Goal: Transaction & Acquisition: Purchase product/service

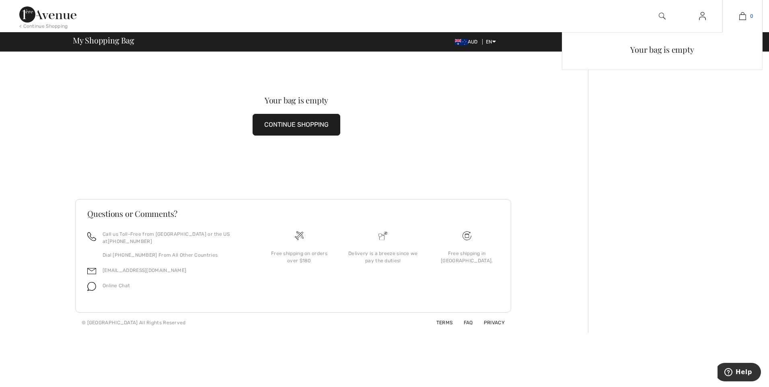
click at [740, 14] on img at bounding box center [742, 16] width 7 height 10
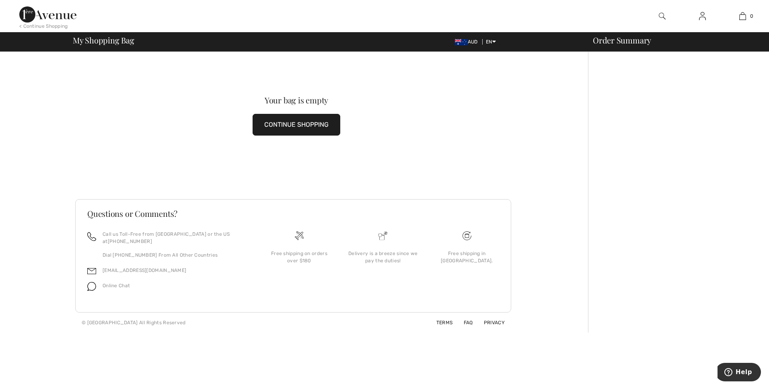
click at [283, 124] on button "CONTINUE SHOPPING" at bounding box center [296, 125] width 88 height 22
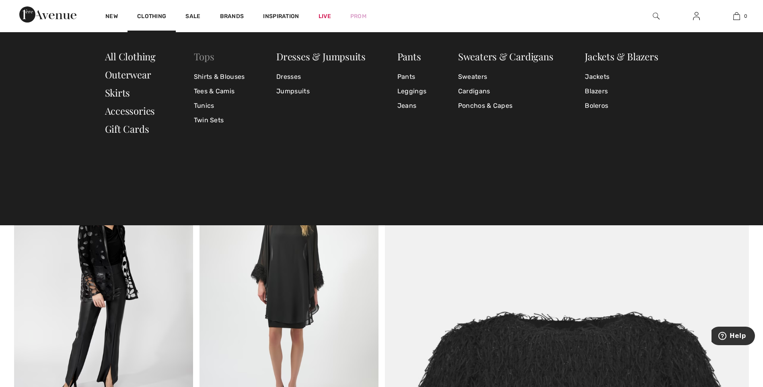
click at [211, 57] on link "Tops" at bounding box center [204, 56] width 21 height 13
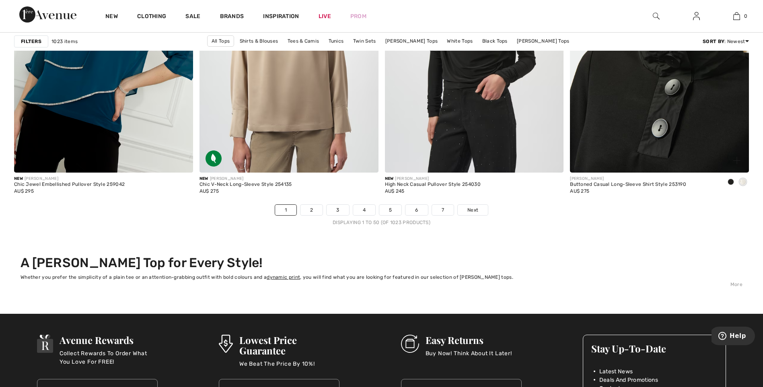
scroll to position [4663, 0]
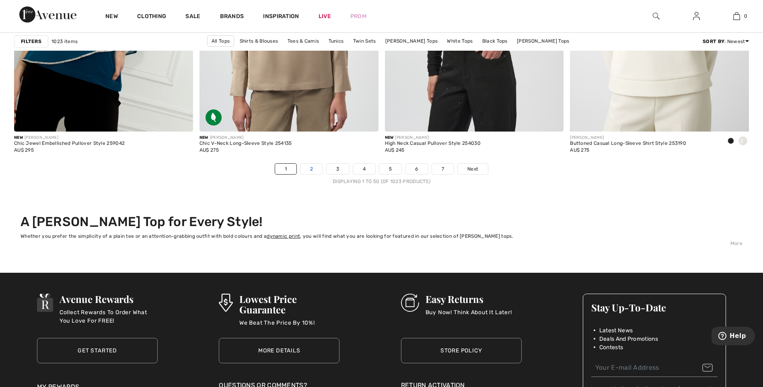
click at [313, 171] on link "2" at bounding box center [311, 169] width 22 height 10
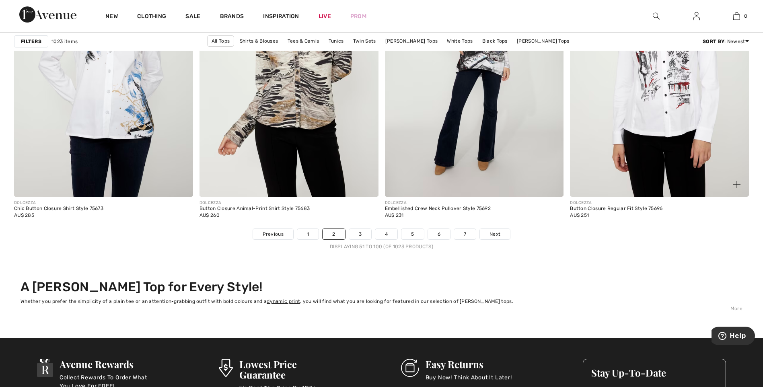
scroll to position [4610, 0]
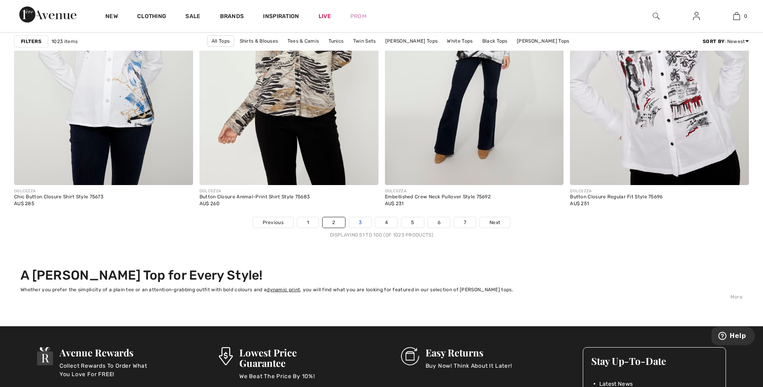
click at [362, 221] on link "3" at bounding box center [360, 222] width 22 height 10
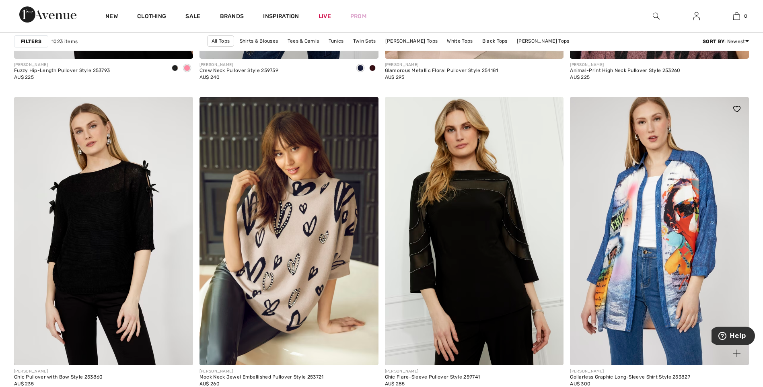
scroll to position [2063, 0]
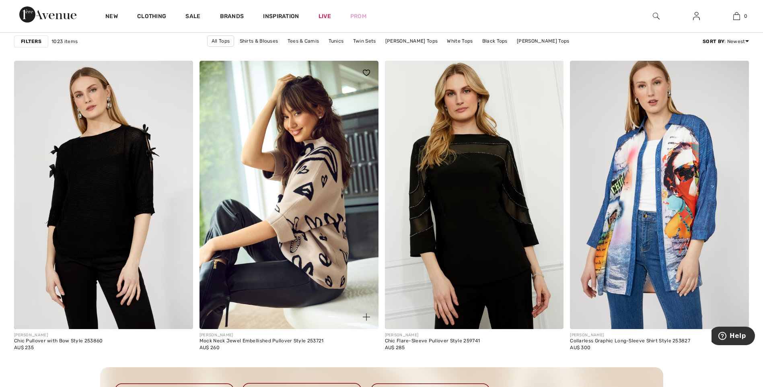
click at [314, 200] on img at bounding box center [288, 195] width 179 height 268
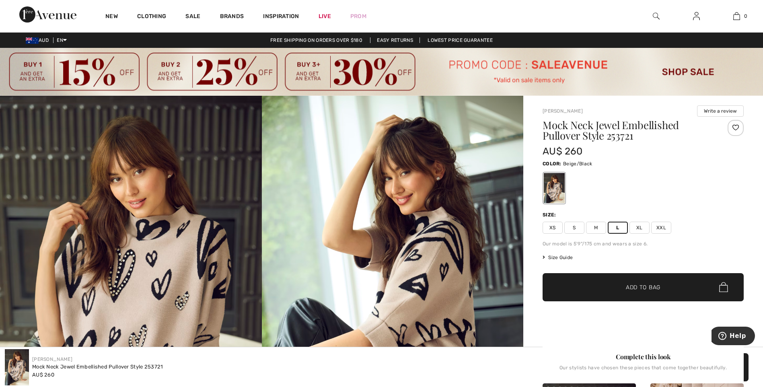
click at [654, 286] on span "Add to Bag" at bounding box center [643, 287] width 35 height 8
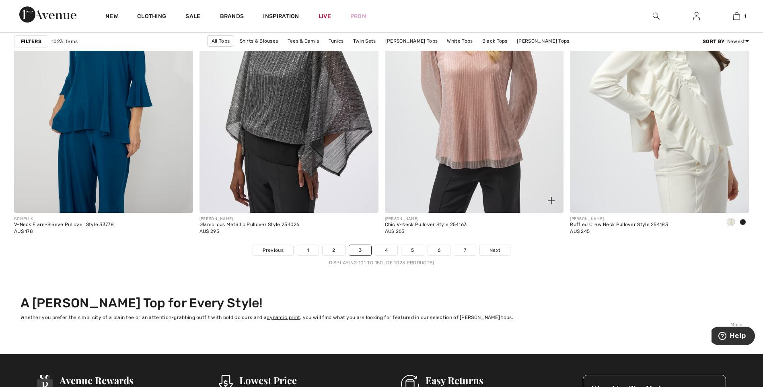
scroll to position [4623, 0]
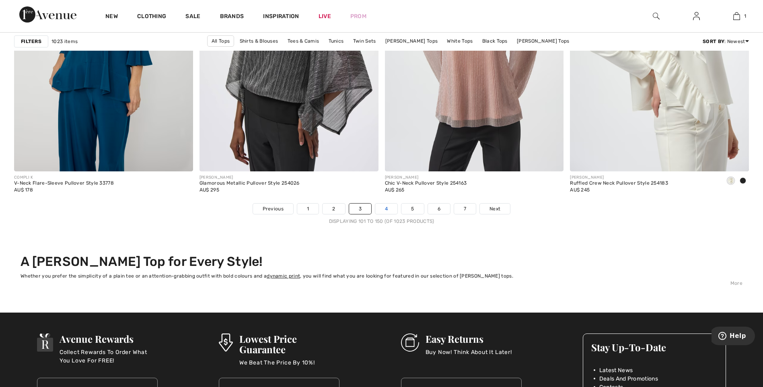
click at [387, 206] on link "4" at bounding box center [386, 208] width 22 height 10
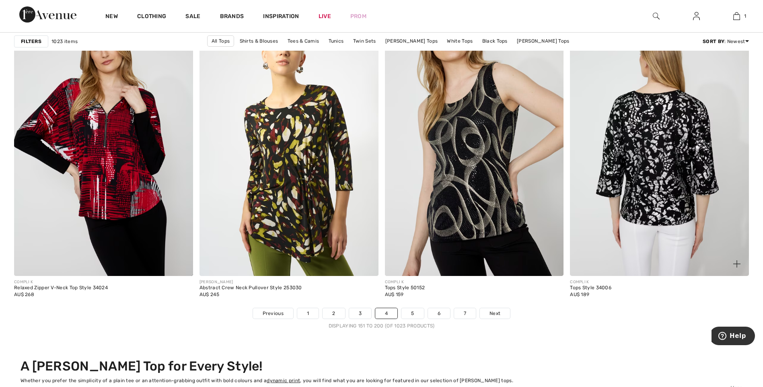
scroll to position [4610, 0]
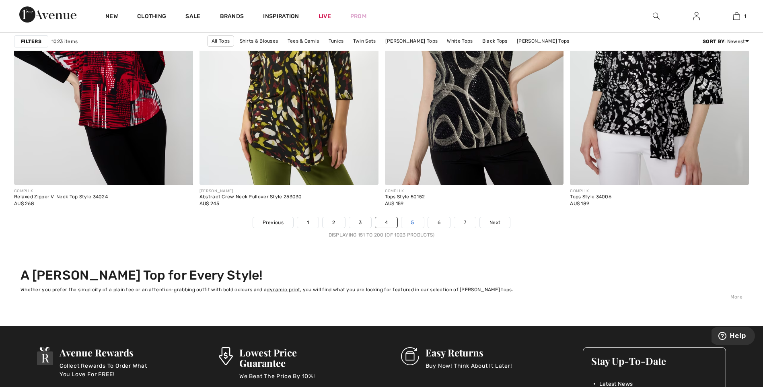
click at [415, 222] on link "5" at bounding box center [412, 222] width 22 height 10
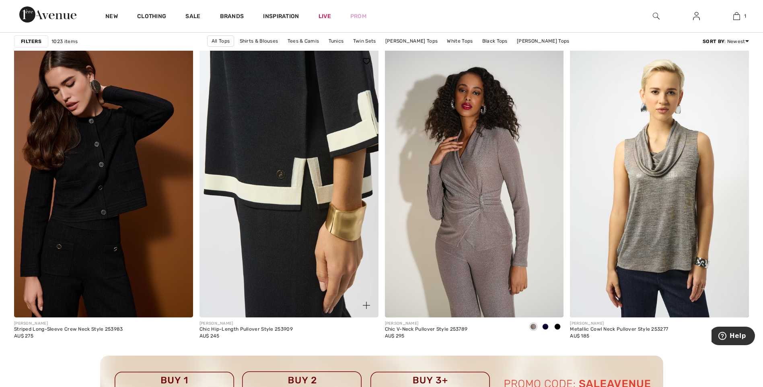
scroll to position [2077, 0]
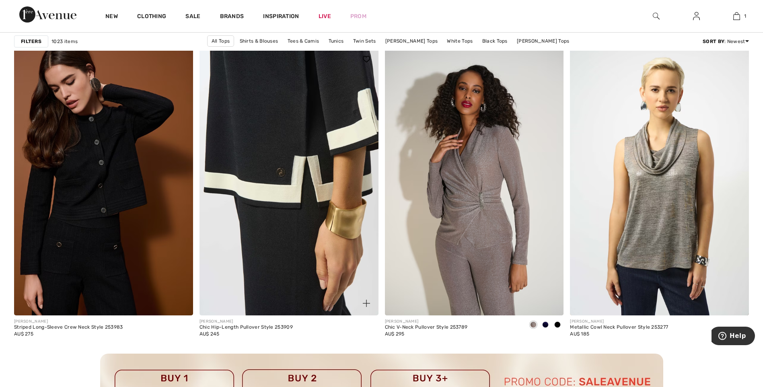
click at [267, 156] on img at bounding box center [288, 181] width 179 height 268
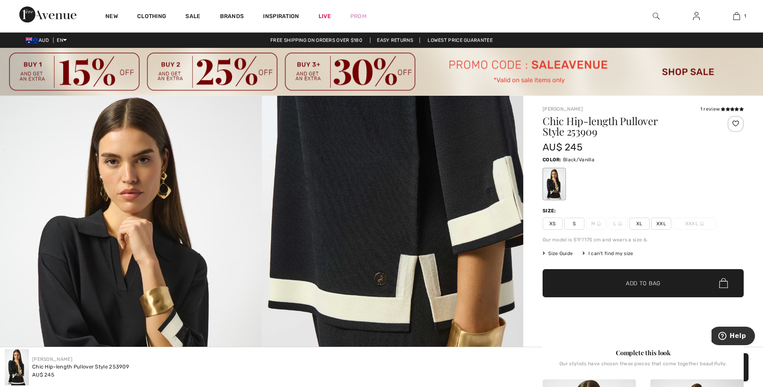
click at [642, 222] on span "XL" at bounding box center [639, 223] width 20 height 12
click at [670, 281] on span "✔ Added to Bag Add to Bag" at bounding box center [642, 283] width 201 height 28
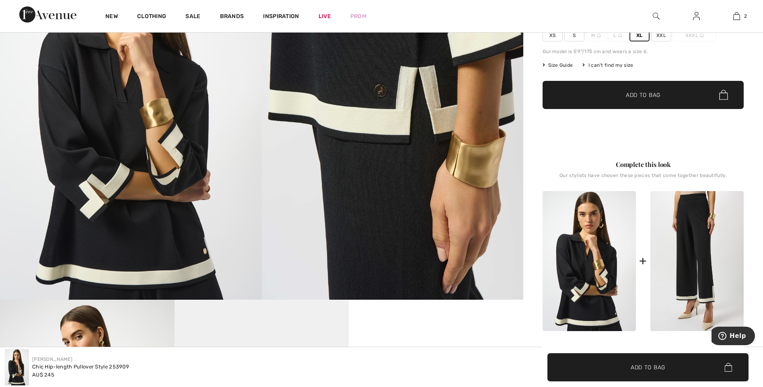
scroll to position [201, 0]
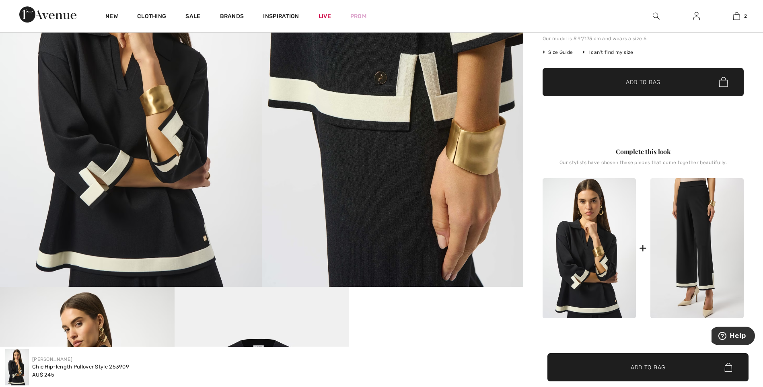
click at [699, 222] on img at bounding box center [696, 248] width 93 height 140
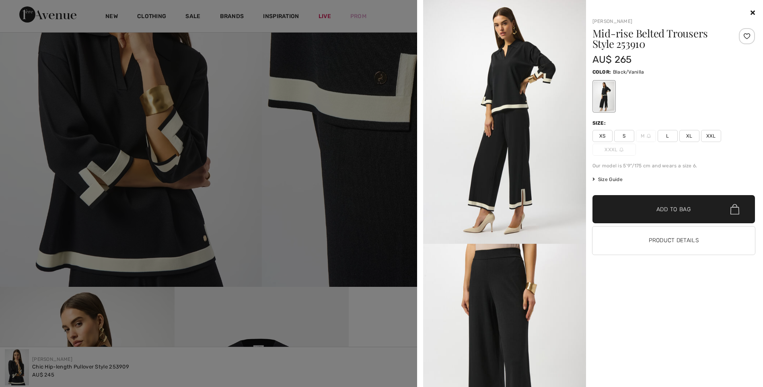
click at [626, 133] on span "S" at bounding box center [624, 136] width 20 height 12
click at [693, 207] on span "✔ Added to Bag Add to Bag" at bounding box center [673, 209] width 163 height 28
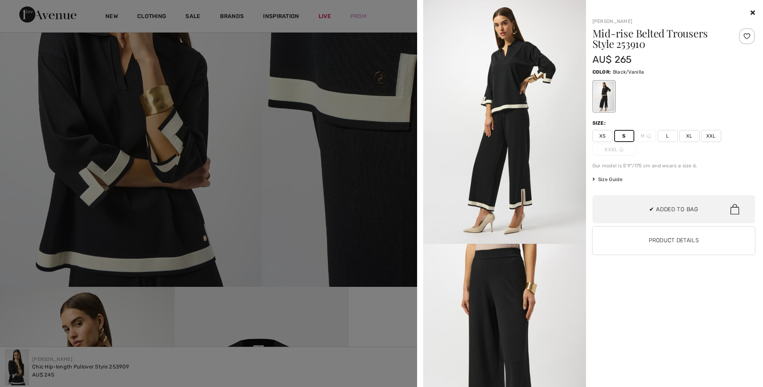
scroll to position [88, 0]
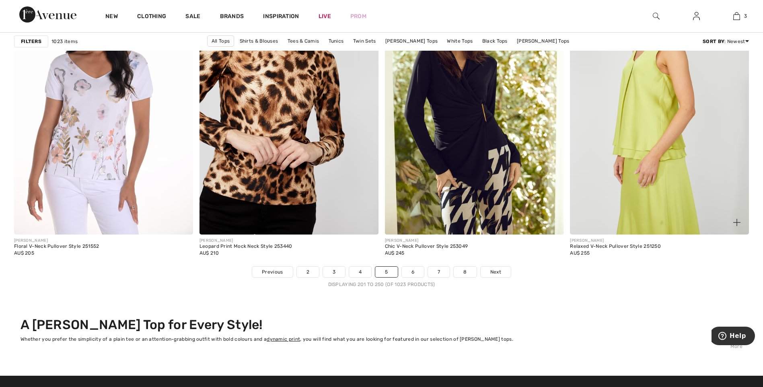
scroll to position [4570, 0]
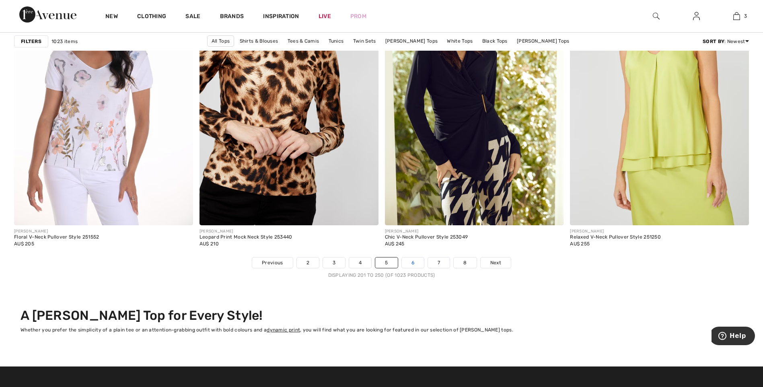
click at [418, 258] on link "6" at bounding box center [413, 262] width 22 height 10
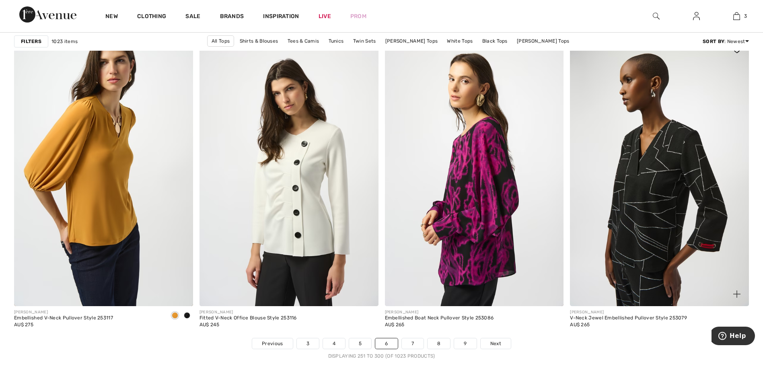
scroll to position [4489, 0]
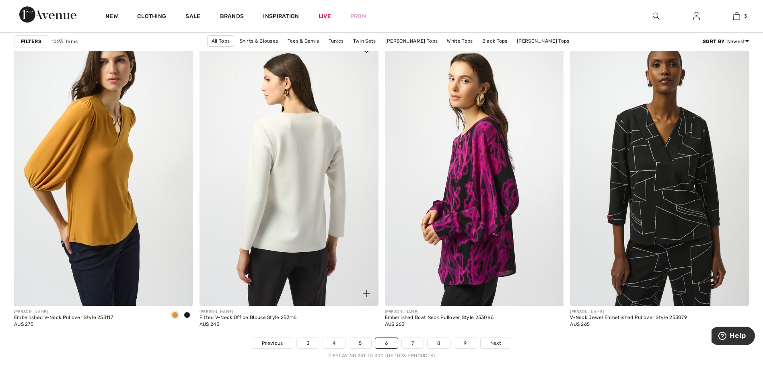
click at [281, 181] on img at bounding box center [288, 171] width 179 height 268
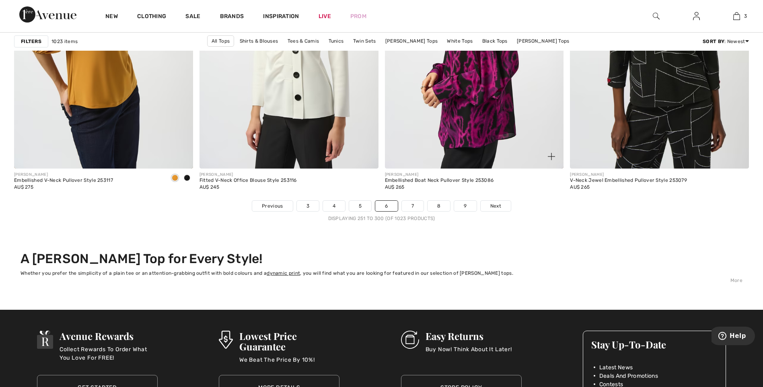
scroll to position [4637, 0]
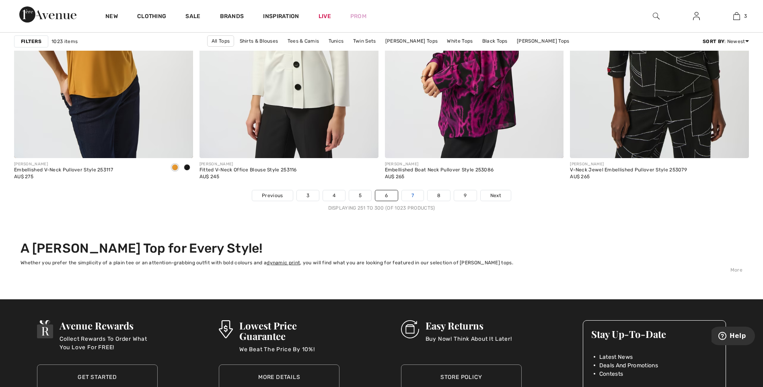
click at [418, 195] on link "7" at bounding box center [413, 195] width 22 height 10
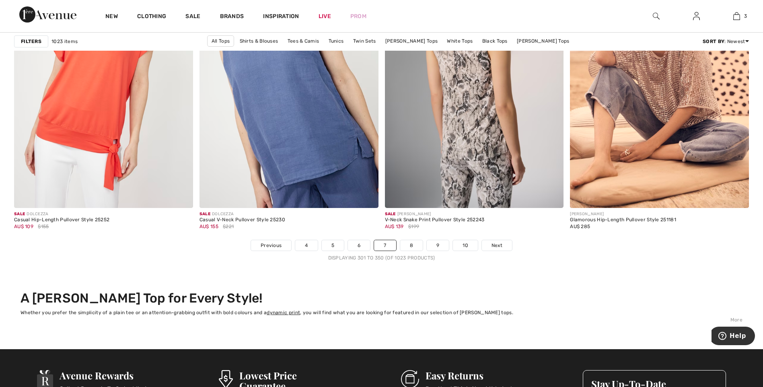
scroll to position [4610, 0]
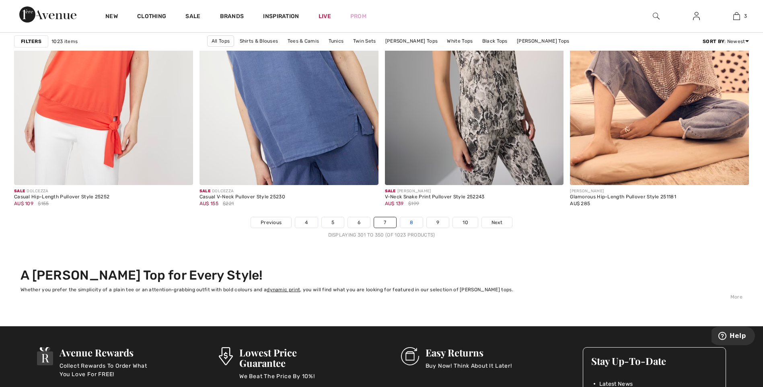
click at [413, 223] on link "8" at bounding box center [411, 222] width 23 height 10
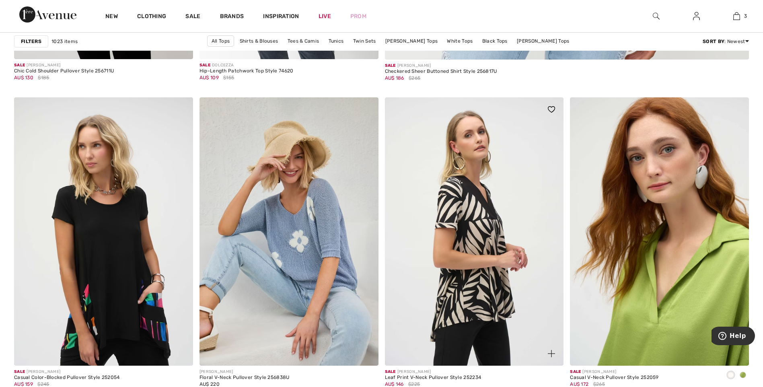
scroll to position [777, 0]
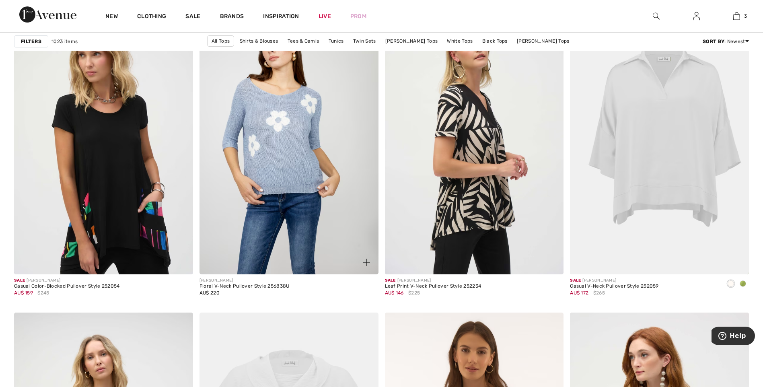
click at [289, 132] on img at bounding box center [288, 140] width 179 height 268
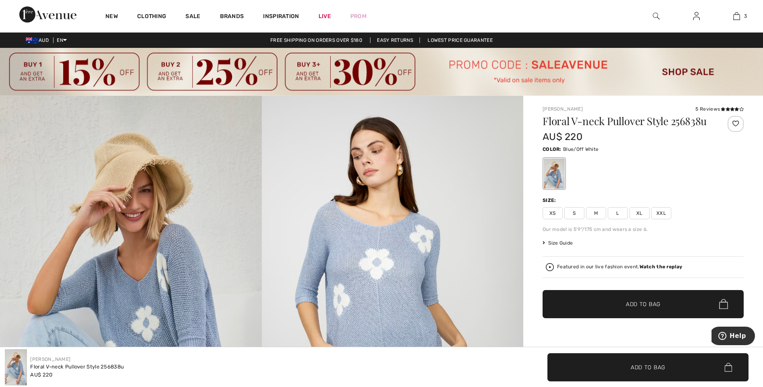
click at [622, 209] on span "L" at bounding box center [617, 213] width 20 height 12
click at [667, 299] on span "✔ Added to Bag Add to Bag" at bounding box center [642, 304] width 201 height 28
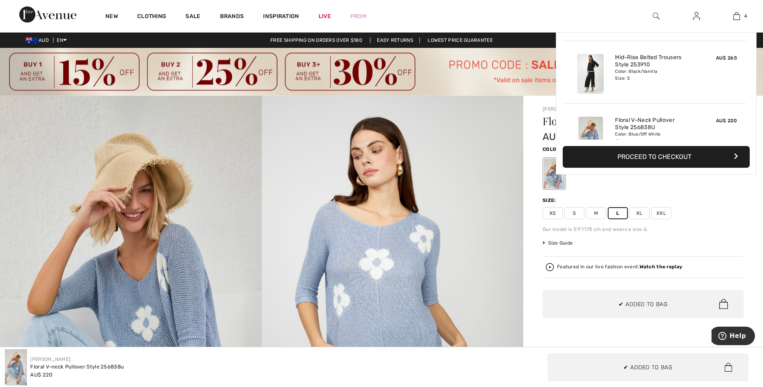
scroll to position [150, 0]
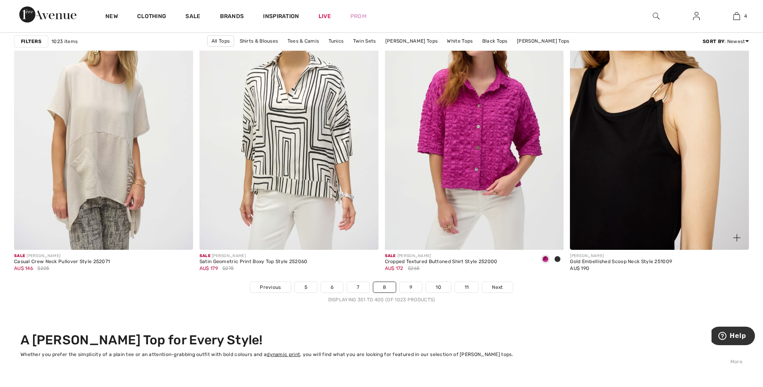
scroll to position [4569, 0]
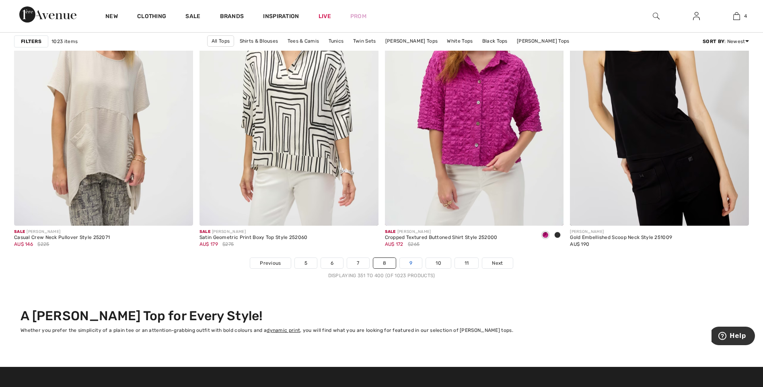
click at [412, 265] on link "9" at bounding box center [411, 263] width 22 height 10
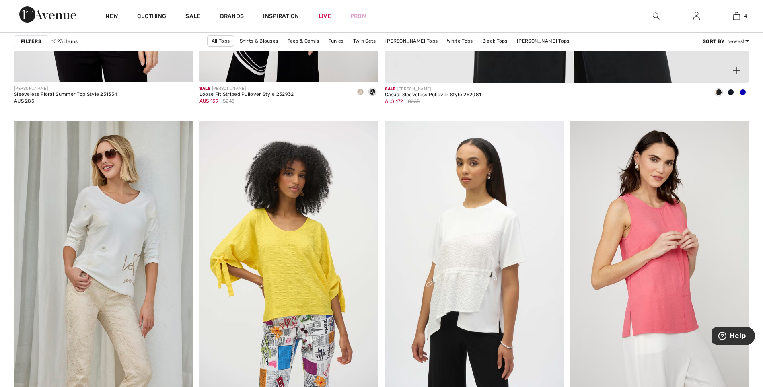
scroll to position [697, 0]
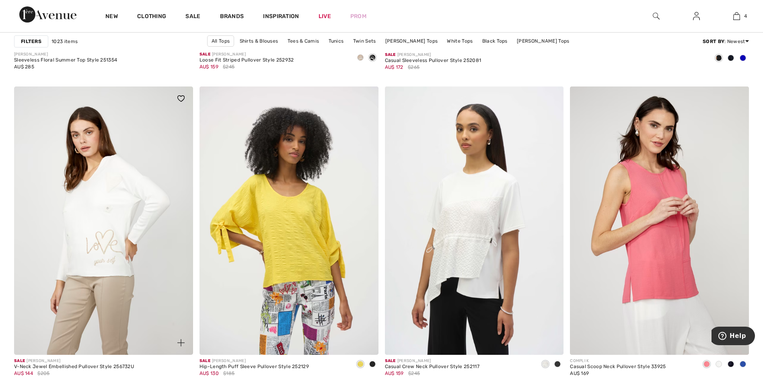
click at [108, 196] on img at bounding box center [103, 220] width 179 height 268
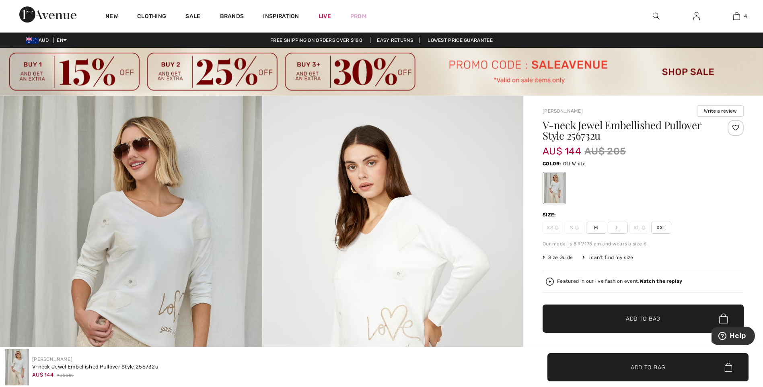
click at [620, 228] on span "L" at bounding box center [617, 228] width 20 height 12
click at [677, 317] on span "✔ Added to Bag Add to Bag" at bounding box center [642, 318] width 201 height 28
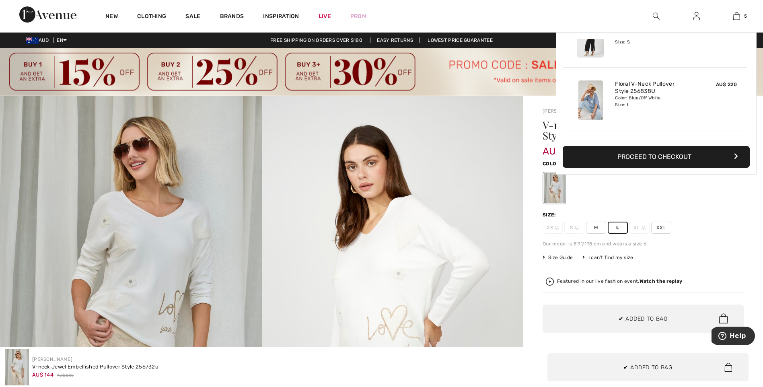
scroll to position [213, 0]
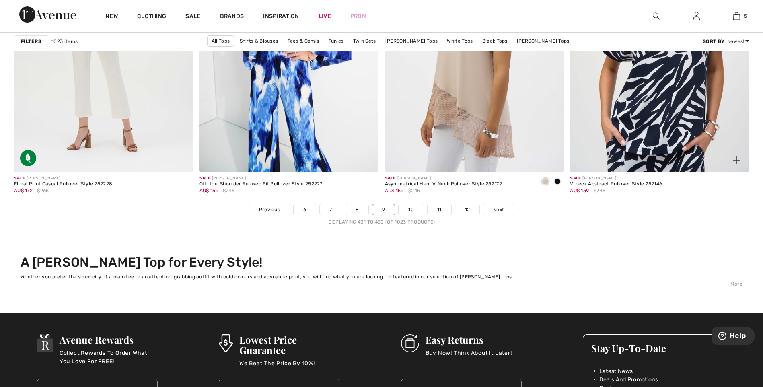
scroll to position [4623, 0]
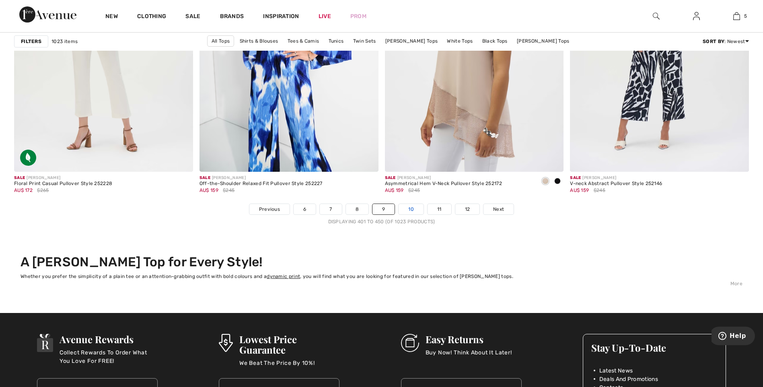
click at [411, 207] on link "10" at bounding box center [410, 209] width 25 height 10
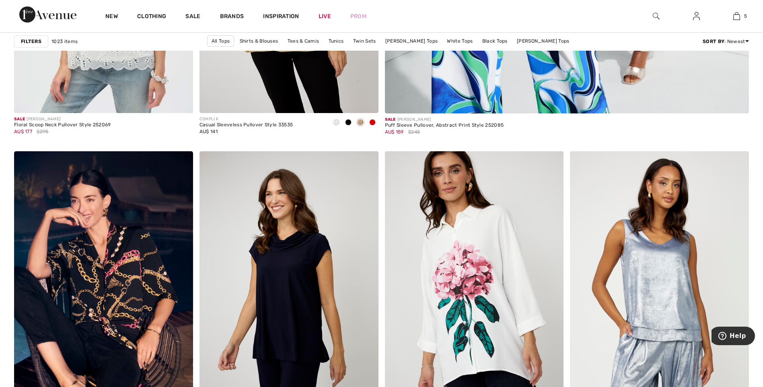
scroll to position [656, 0]
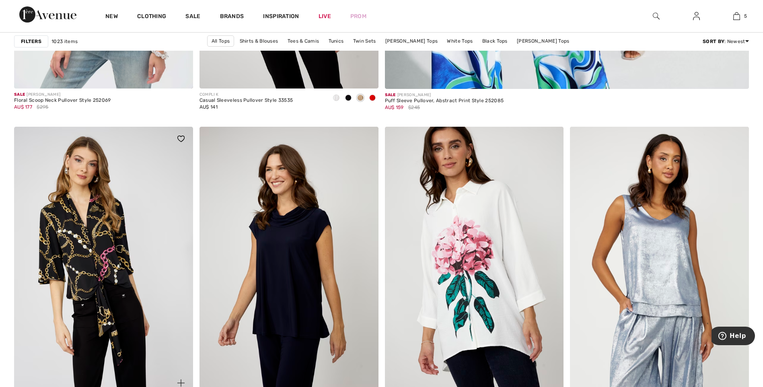
click at [102, 253] on img at bounding box center [103, 261] width 179 height 268
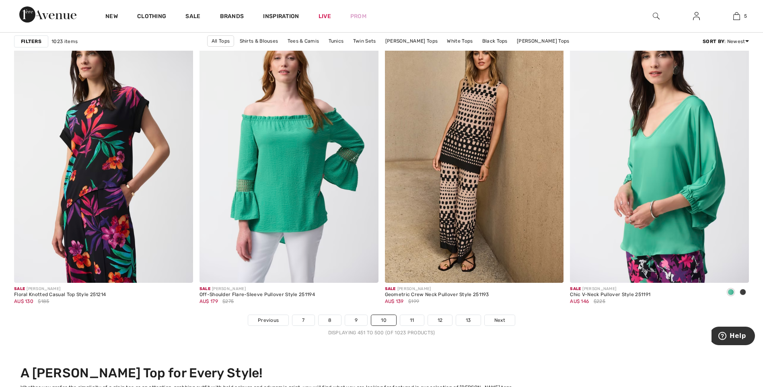
scroll to position [4516, 0]
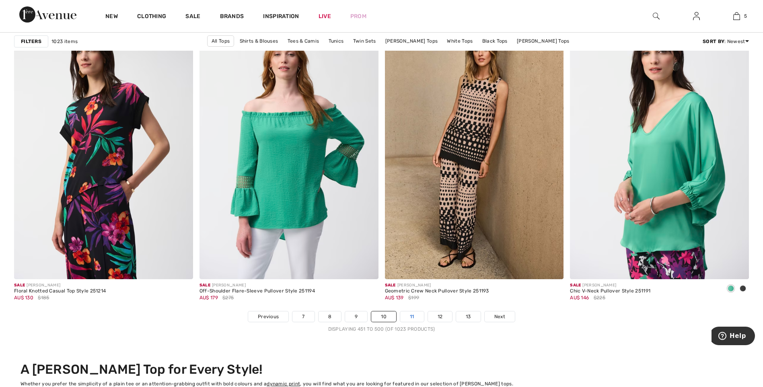
click at [419, 318] on link "11" at bounding box center [412, 316] width 24 height 10
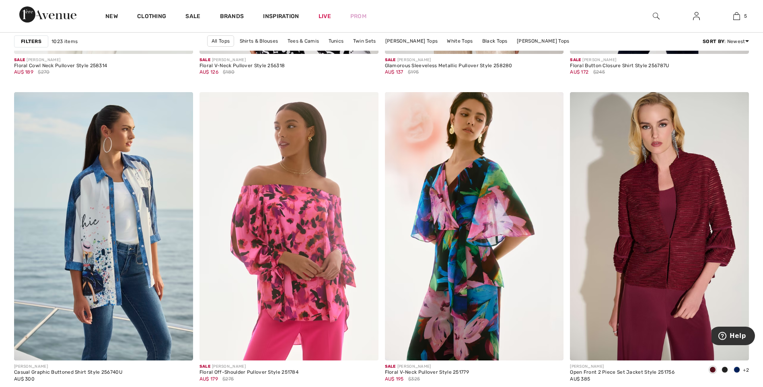
scroll to position [1756, 0]
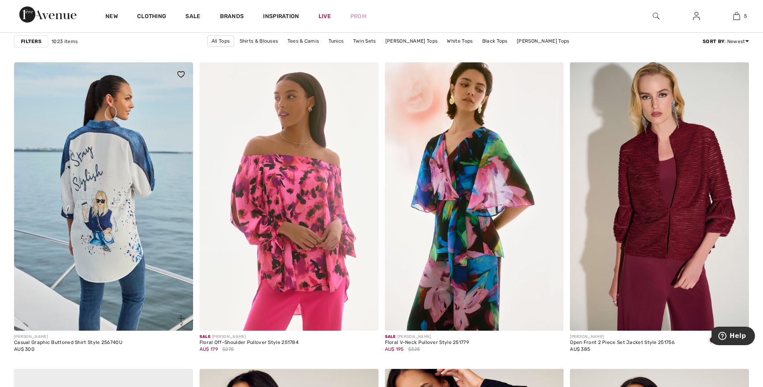
click at [113, 162] on img at bounding box center [103, 196] width 179 height 268
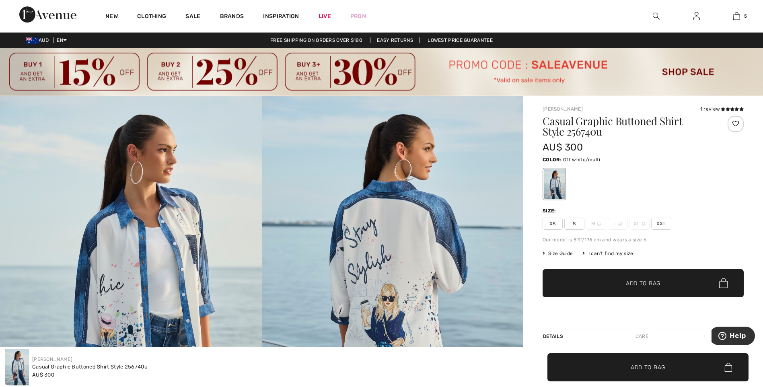
click at [664, 222] on span "XXL" at bounding box center [661, 223] width 20 height 12
click at [634, 279] on span "Add to Bag" at bounding box center [643, 283] width 35 height 8
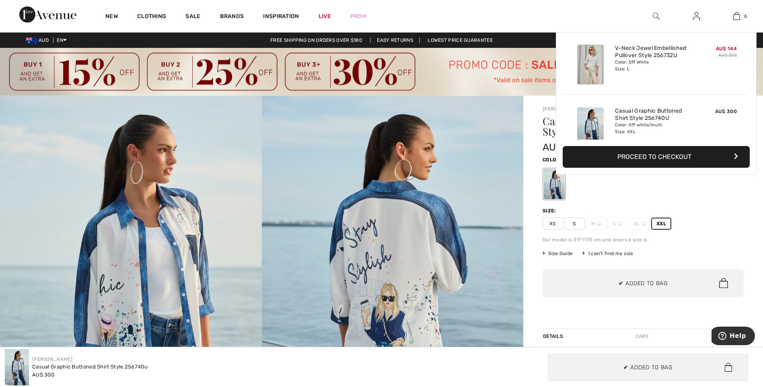
scroll to position [276, 0]
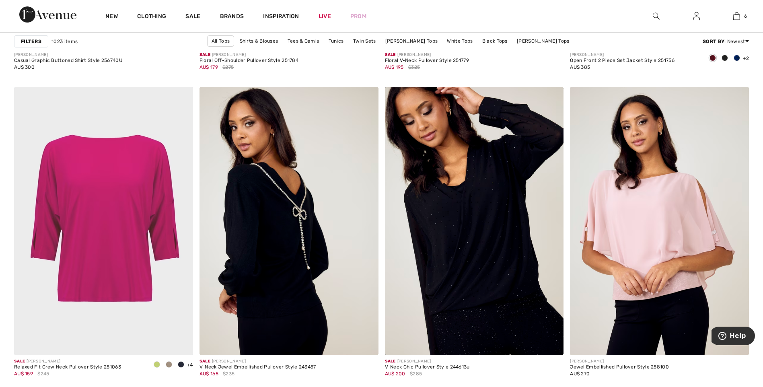
scroll to position [2064, 0]
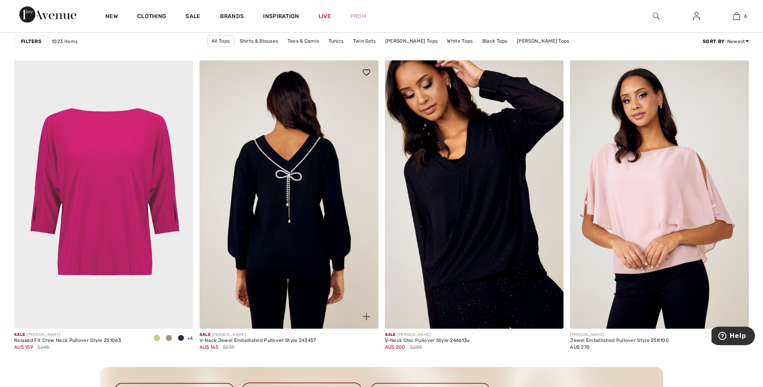
click at [292, 196] on img at bounding box center [288, 194] width 179 height 268
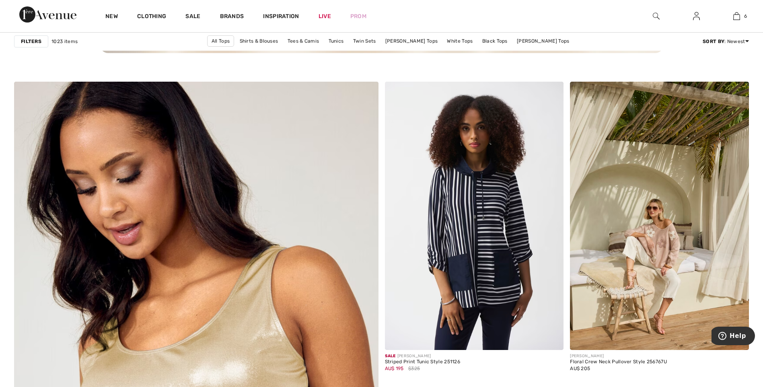
scroll to position [2506, 0]
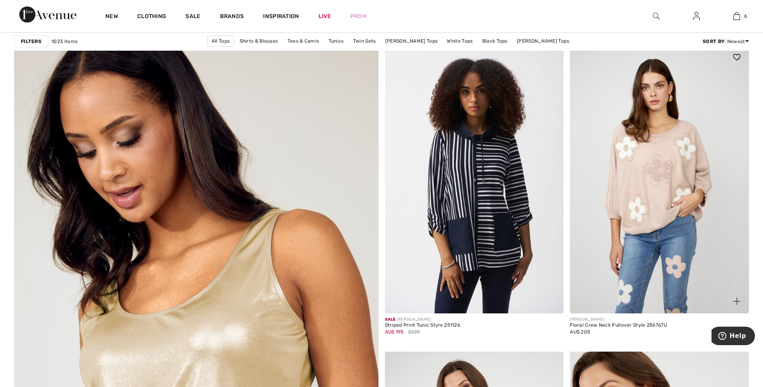
click at [667, 185] on img at bounding box center [659, 179] width 179 height 268
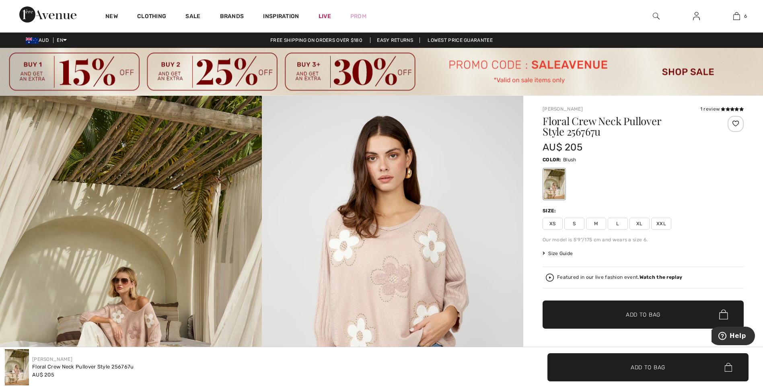
click at [619, 222] on span "L" at bounding box center [617, 223] width 20 height 12
click at [656, 305] on span "✔ Added to Bag Add to Bag" at bounding box center [642, 314] width 201 height 28
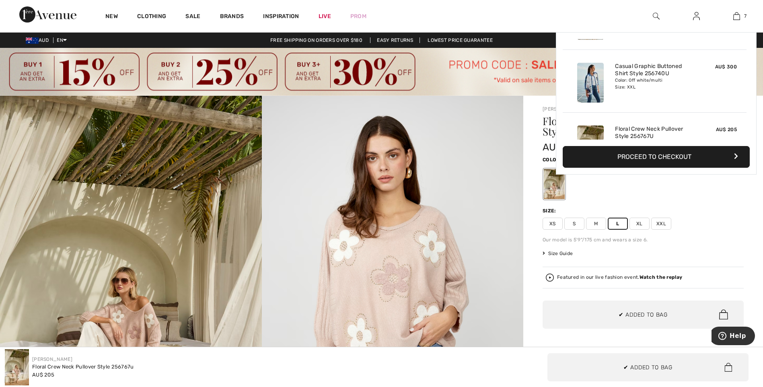
scroll to position [338, 0]
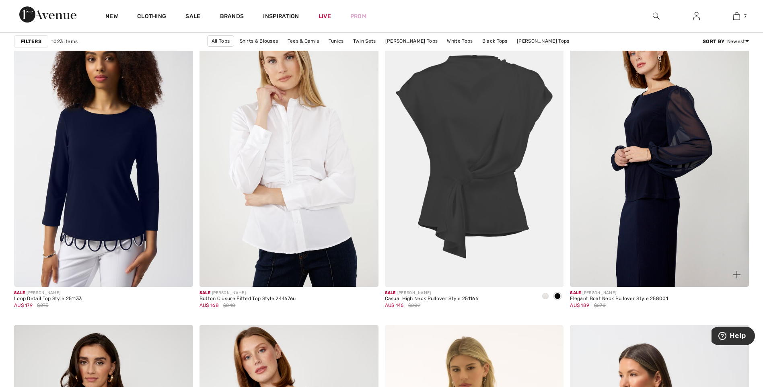
scroll to position [3900, 0]
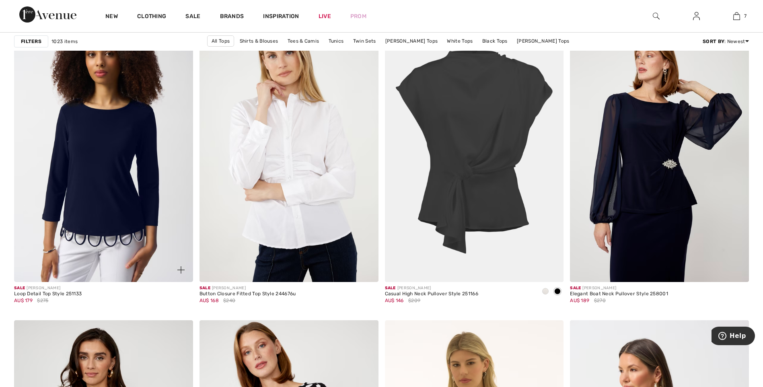
click at [102, 189] on img at bounding box center [103, 148] width 179 height 268
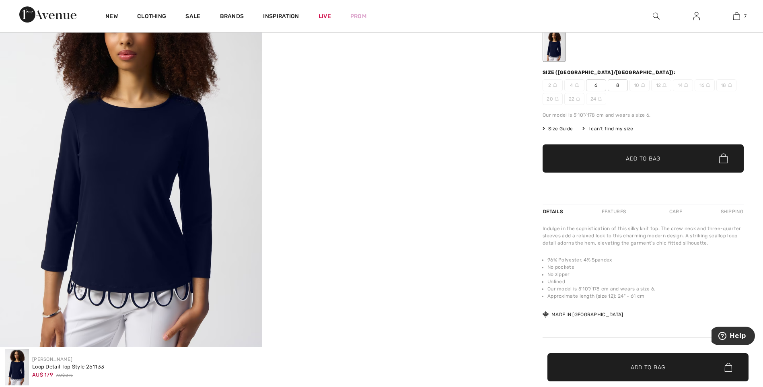
scroll to position [94, 0]
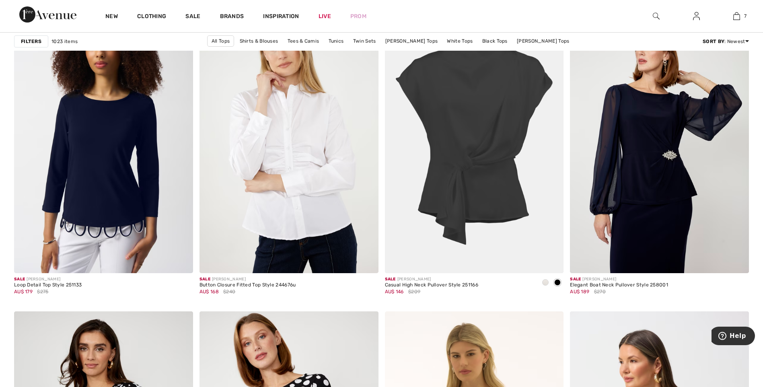
scroll to position [3913, 0]
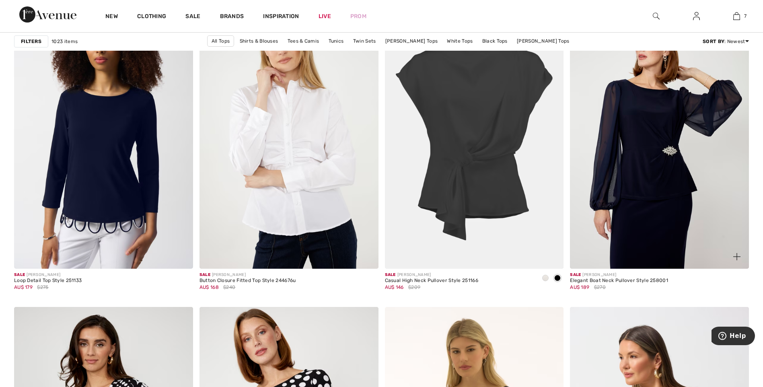
click at [657, 141] on img at bounding box center [659, 134] width 179 height 268
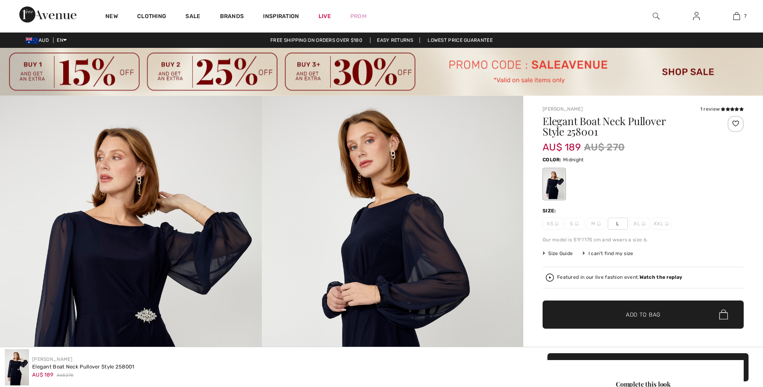
click at [622, 222] on span "L" at bounding box center [617, 223] width 20 height 12
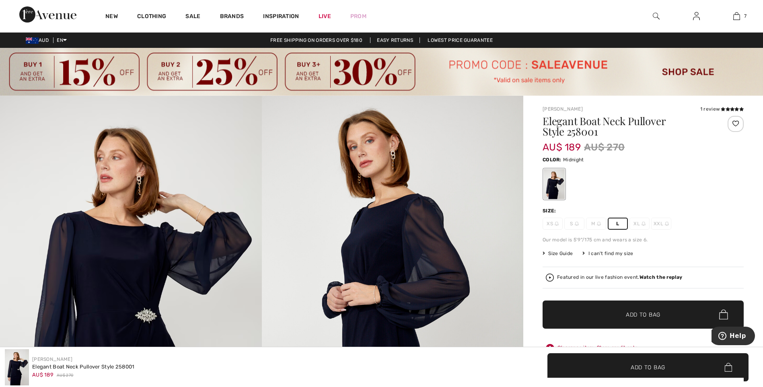
click at [642, 307] on span "✔ Added to Bag Add to Bag" at bounding box center [642, 314] width 201 height 28
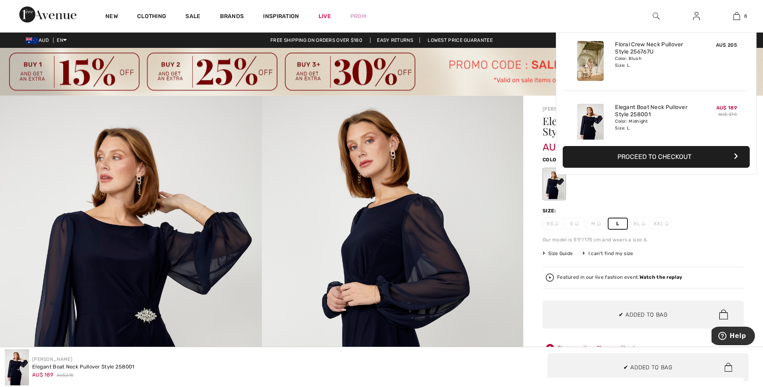
scroll to position [401, 0]
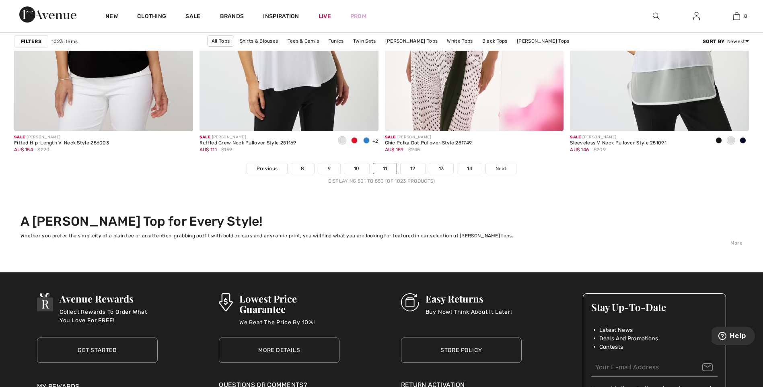
scroll to position [4664, 0]
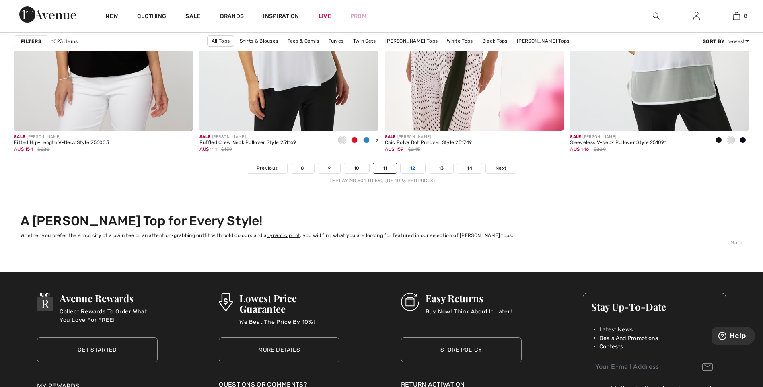
click at [420, 167] on link "12" at bounding box center [412, 168] width 25 height 10
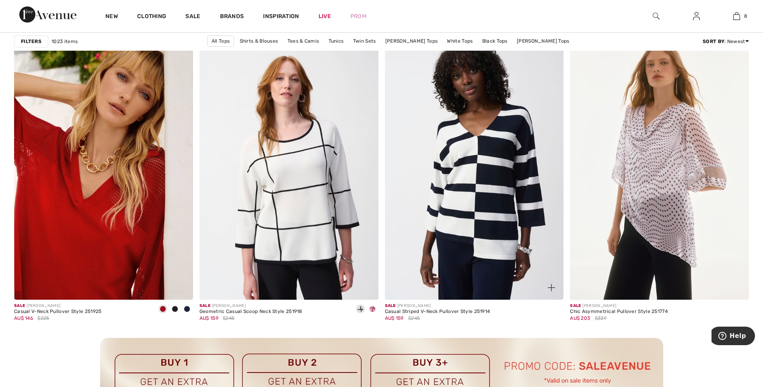
scroll to position [2144, 0]
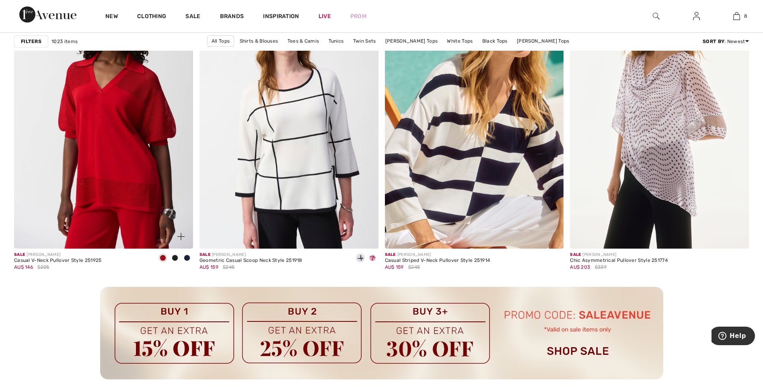
click at [131, 167] on img at bounding box center [103, 114] width 179 height 268
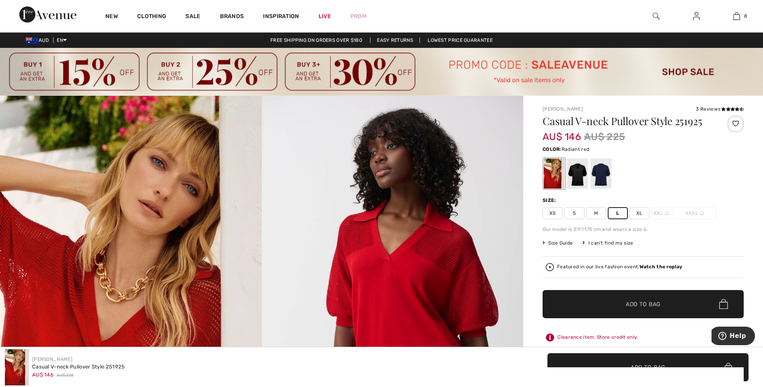
click at [634, 305] on span "Add to Bag" at bounding box center [643, 303] width 35 height 8
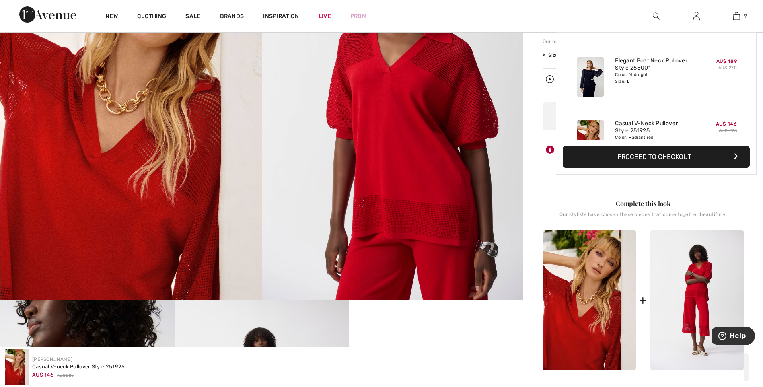
scroll to position [464, 0]
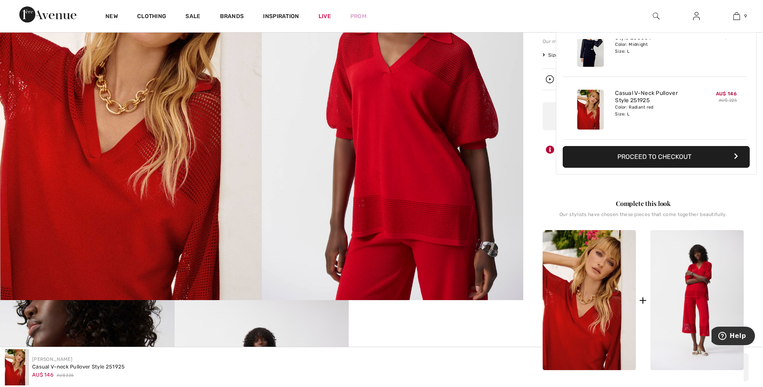
click at [702, 278] on img at bounding box center [696, 300] width 93 height 140
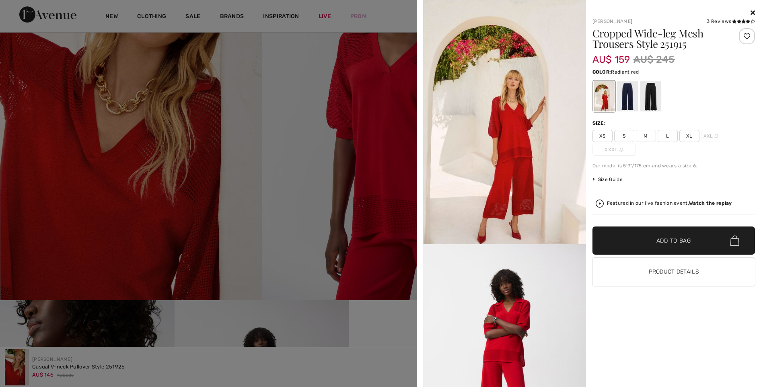
click at [642, 135] on span "M" at bounding box center [646, 136] width 20 height 12
click at [676, 235] on span "✔ Added to Bag Add to Bag" at bounding box center [673, 240] width 163 height 28
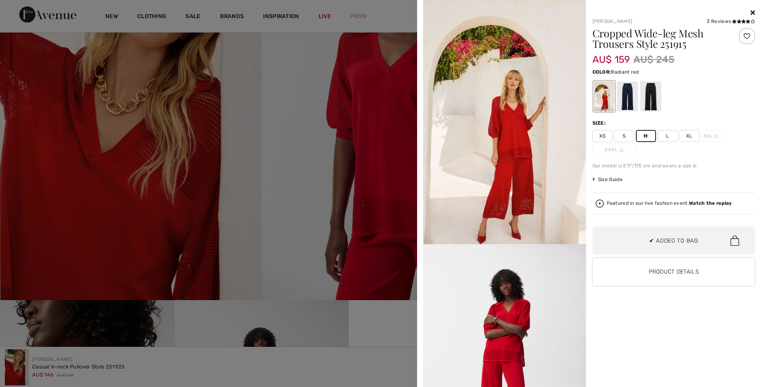
scroll to position [527, 0]
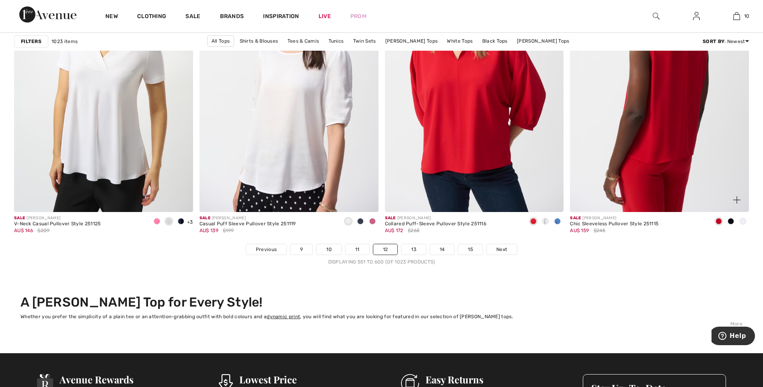
scroll to position [4609, 0]
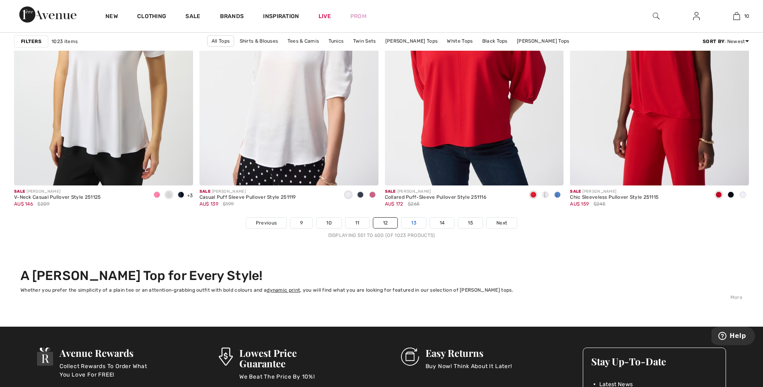
click at [416, 222] on link "13" at bounding box center [413, 222] width 25 height 10
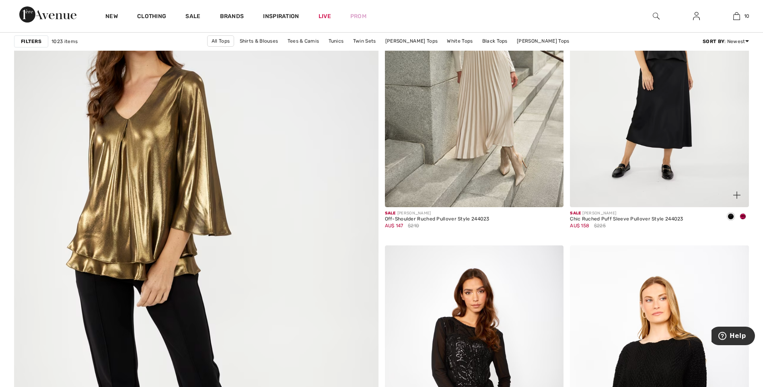
scroll to position [2613, 0]
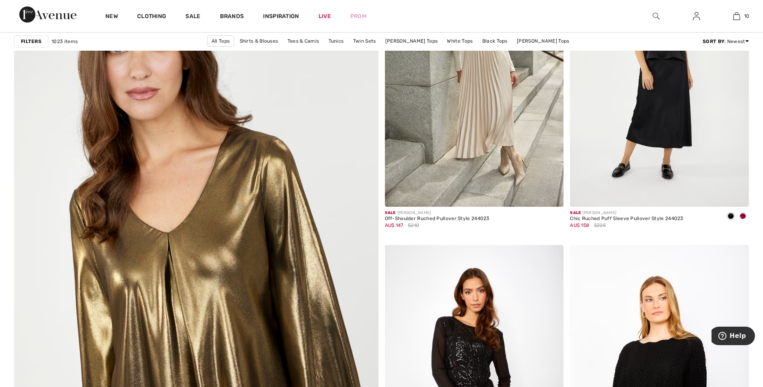
click at [215, 260] on img at bounding box center [195, 265] width 437 height 655
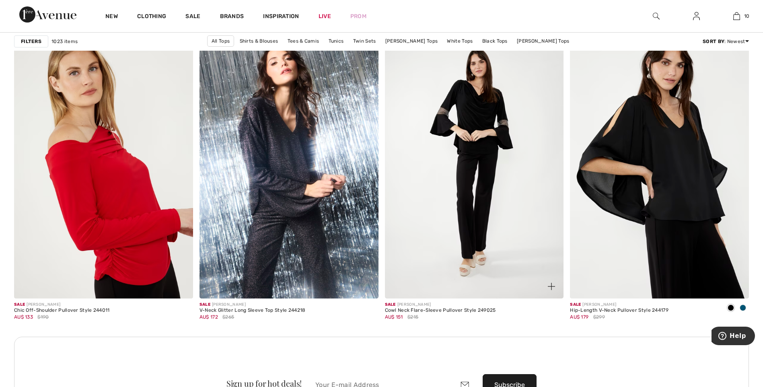
scroll to position [3457, 0]
